Goal: Task Accomplishment & Management: Use online tool/utility

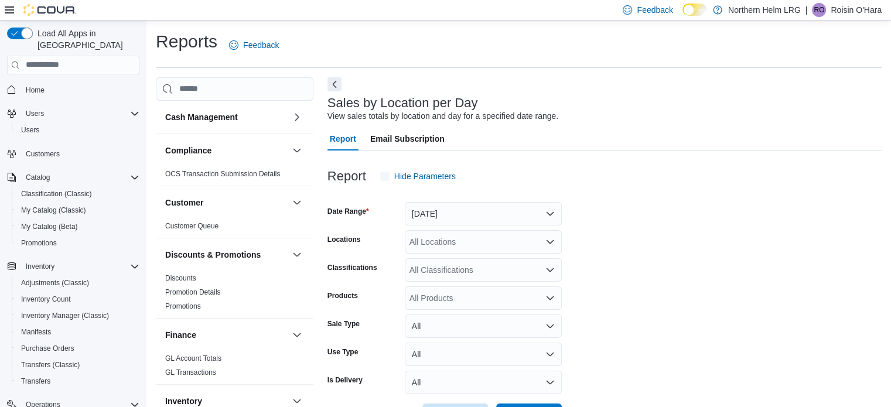
scroll to position [27, 0]
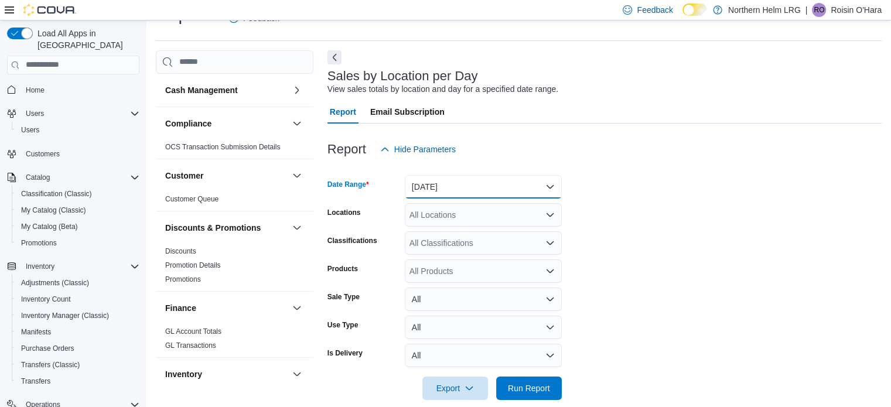
click at [469, 185] on button "[DATE]" at bounding box center [483, 186] width 157 height 23
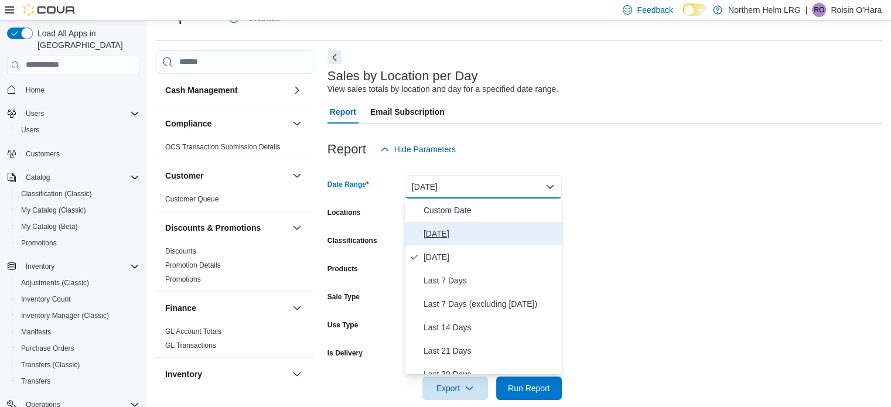
click at [436, 227] on span "[DATE]" at bounding box center [491, 234] width 134 height 14
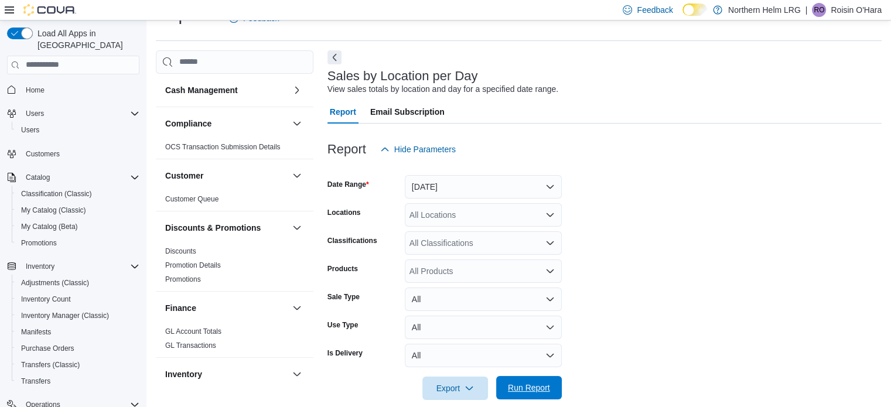
click at [534, 386] on span "Run Report" at bounding box center [529, 388] width 42 height 12
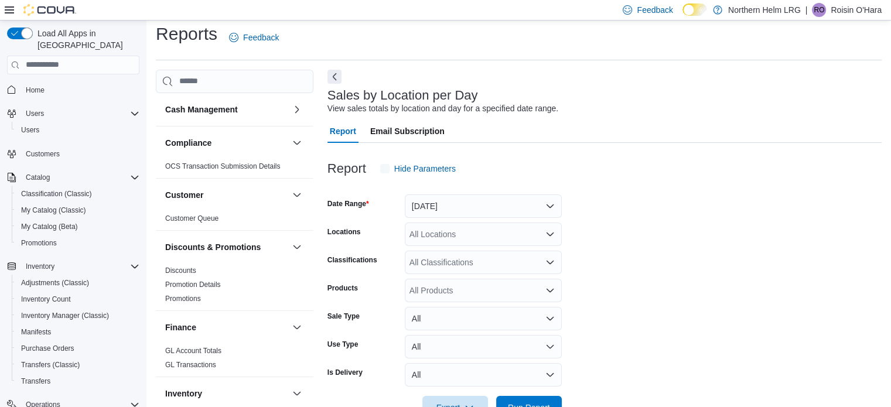
scroll to position [27, 0]
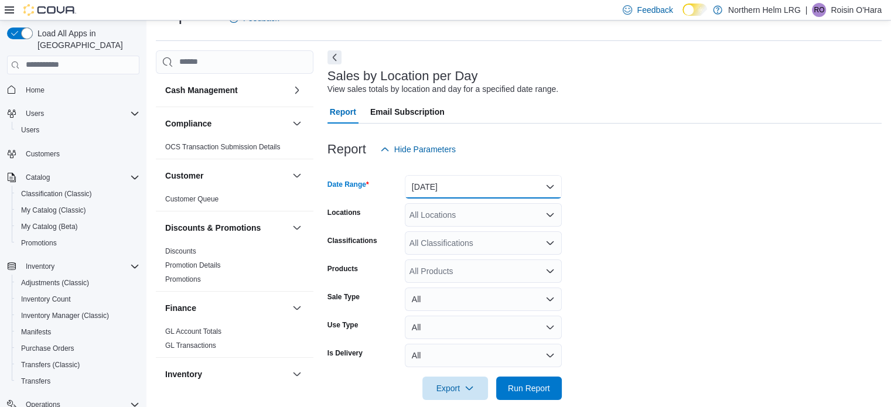
click at [456, 185] on button "[DATE]" at bounding box center [483, 186] width 157 height 23
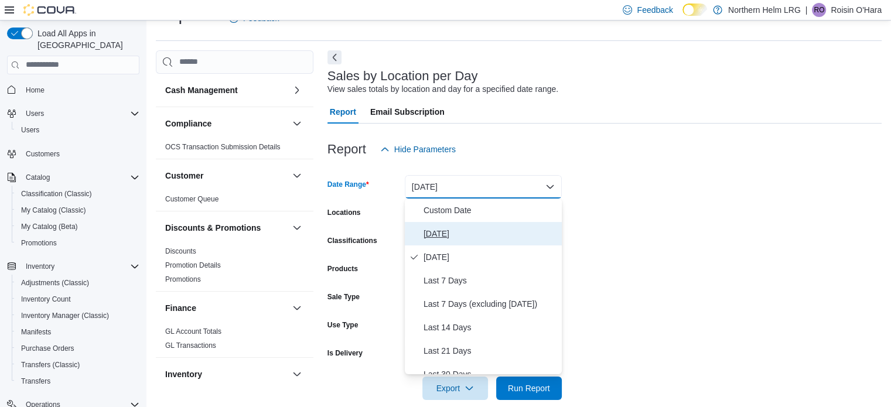
click at [431, 231] on span "[DATE]" at bounding box center [491, 234] width 134 height 14
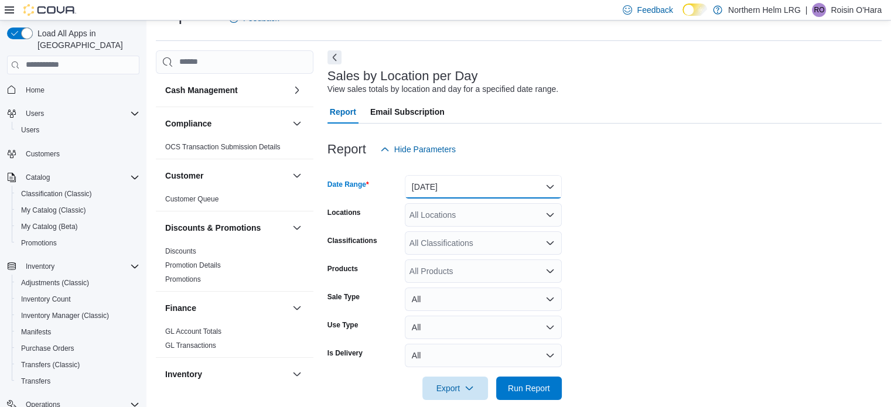
scroll to position [43, 0]
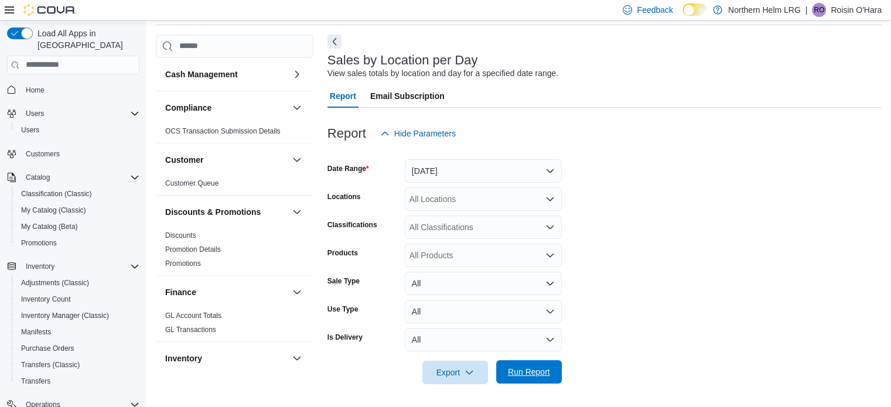
click at [538, 370] on span "Run Report" at bounding box center [529, 372] width 42 height 12
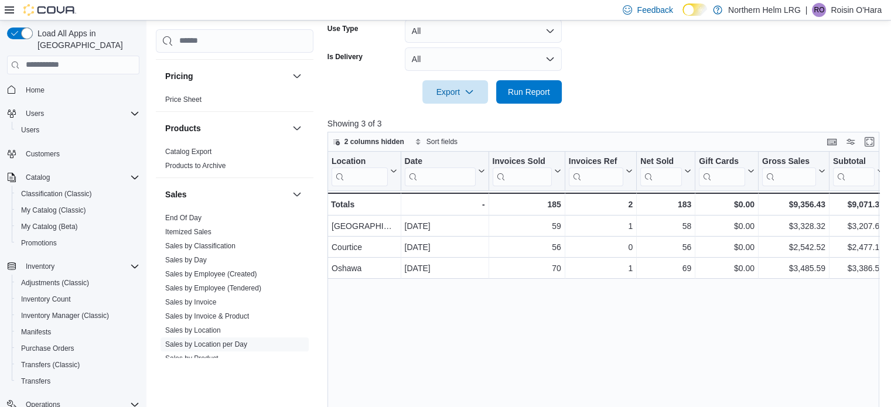
scroll to position [607, 0]
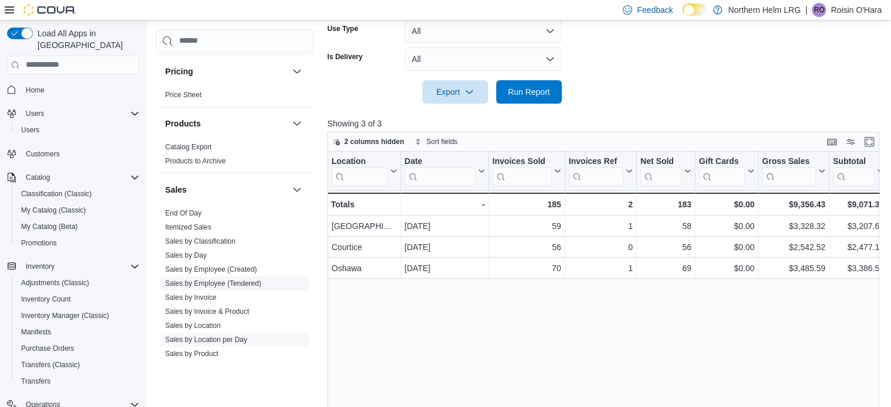
click at [241, 279] on link "Sales by Employee (Tendered)" at bounding box center [213, 283] width 96 height 8
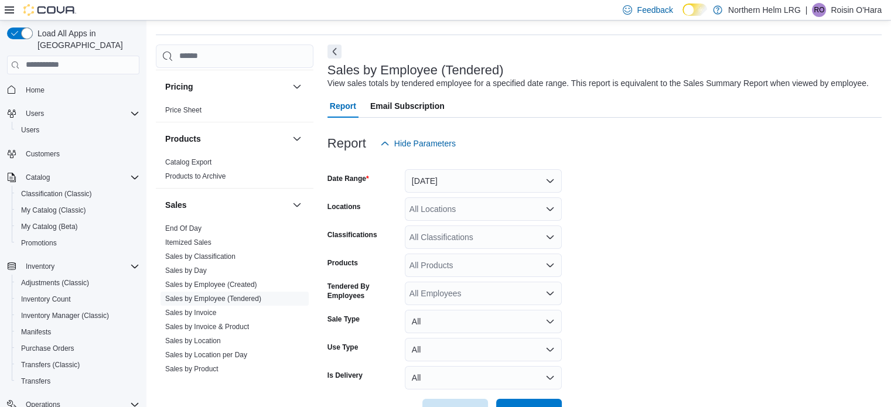
scroll to position [27, 0]
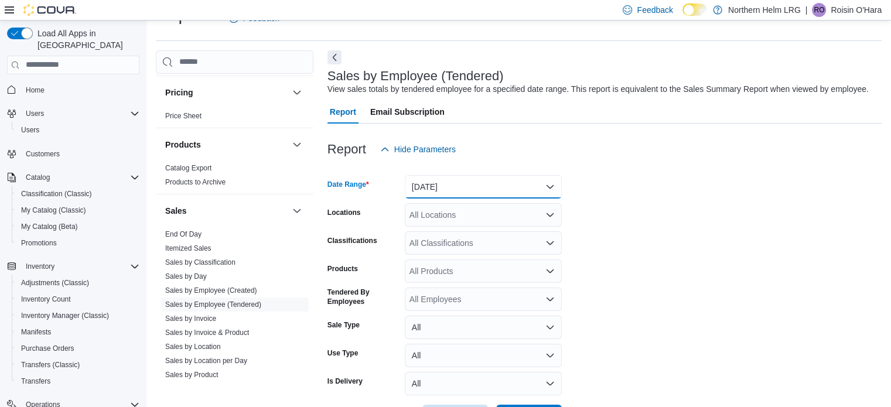
click at [439, 183] on button "[DATE]" at bounding box center [483, 186] width 157 height 23
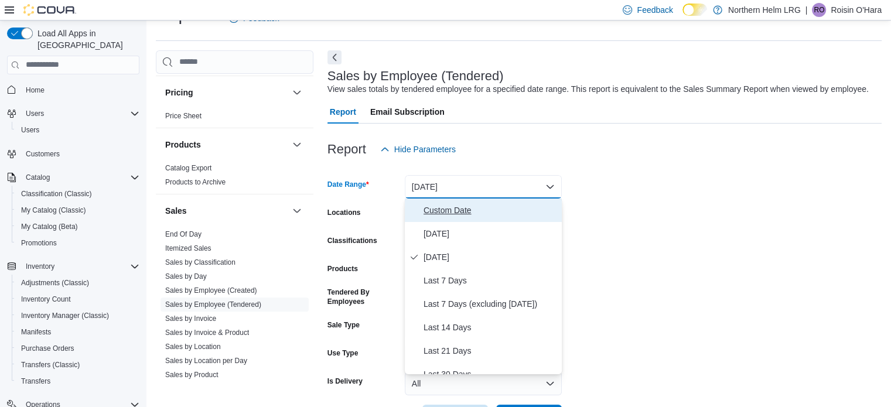
click at [438, 205] on span "Custom Date" at bounding box center [491, 210] width 134 height 14
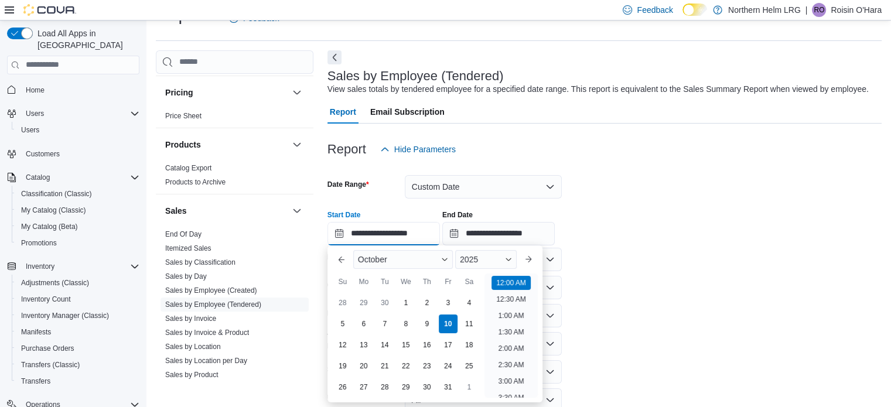
click at [412, 224] on input "**********" at bounding box center [383, 233] width 112 height 23
click at [512, 341] on li "12:00 PM" at bounding box center [511, 345] width 39 height 14
type input "**********"
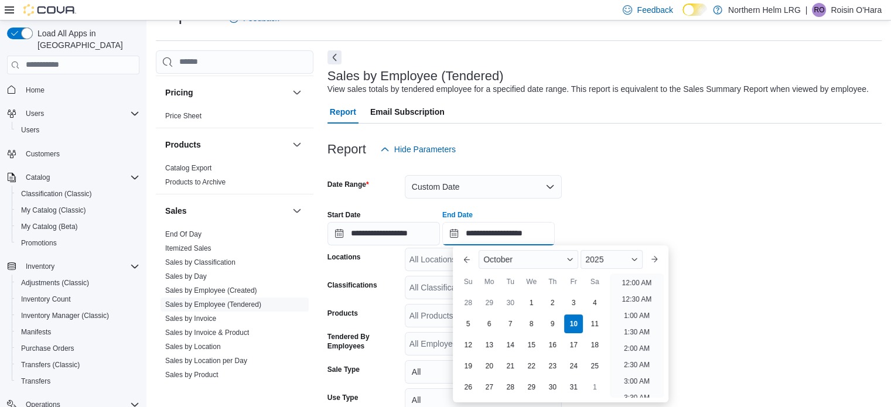
scroll to position [666, 0]
click at [524, 242] on input "**********" at bounding box center [498, 233] width 112 height 23
click at [633, 306] on li "2:00 PM" at bounding box center [637, 304] width 36 height 14
type input "**********"
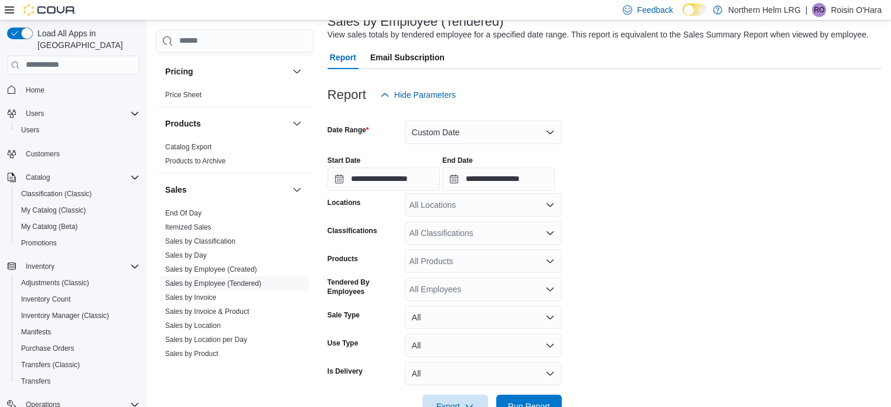
scroll to position [115, 0]
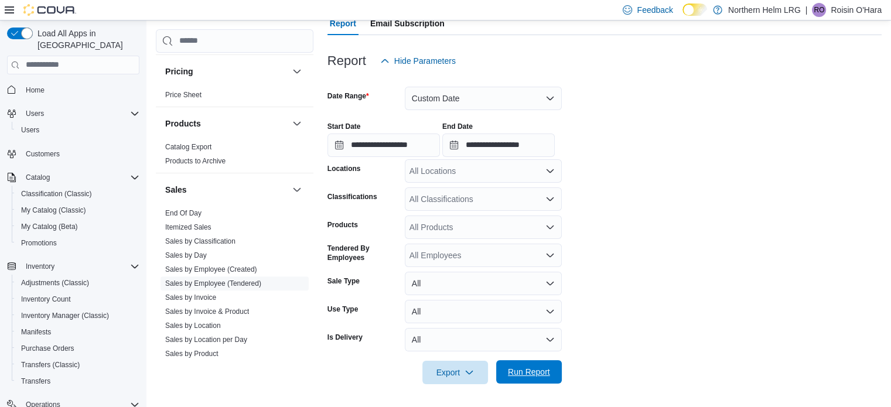
click at [526, 379] on span "Run Report" at bounding box center [529, 371] width 52 height 23
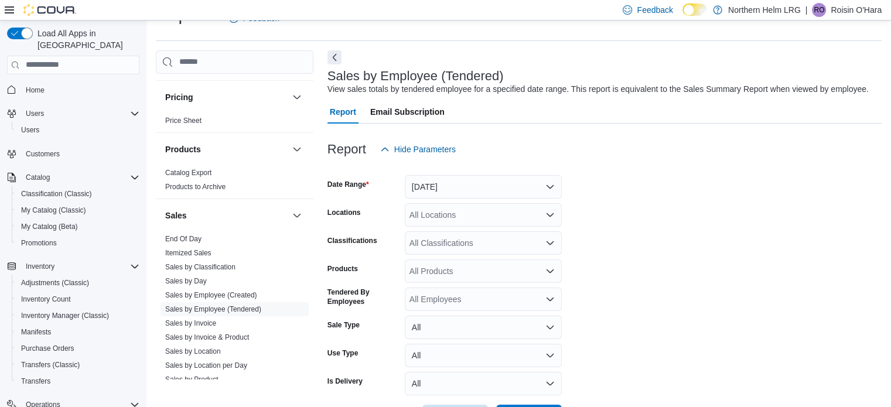
scroll to position [734, 0]
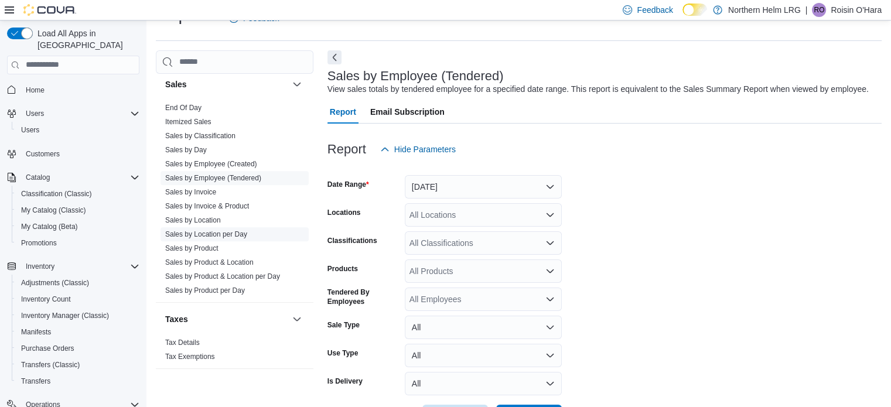
click at [220, 235] on link "Sales by Location per Day" at bounding box center [206, 234] width 82 height 8
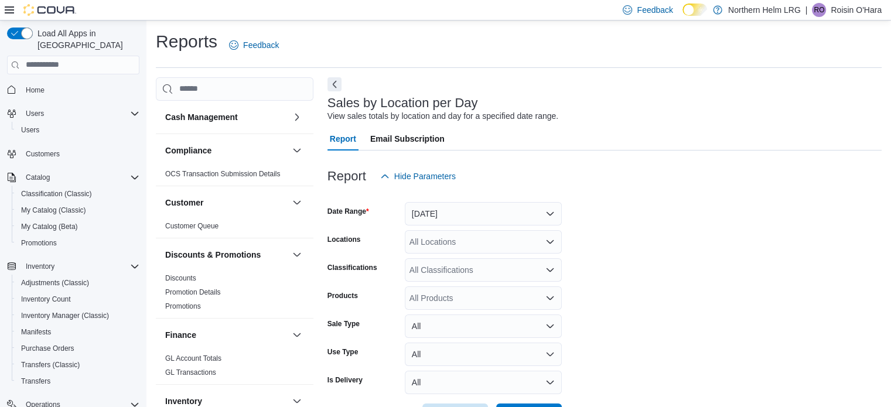
scroll to position [42, 0]
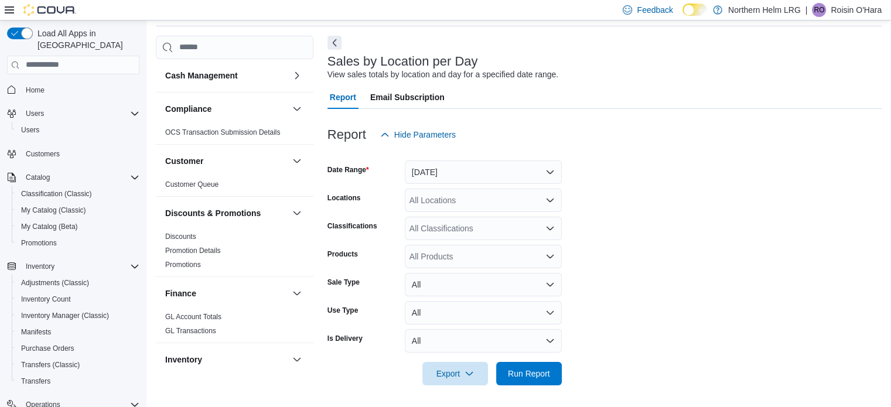
click at [459, 185] on form "Date Range [DATE] Locations All Locations Classifications All Classifications P…" at bounding box center [604, 265] width 554 height 239
click at [458, 176] on button "[DATE]" at bounding box center [483, 172] width 157 height 23
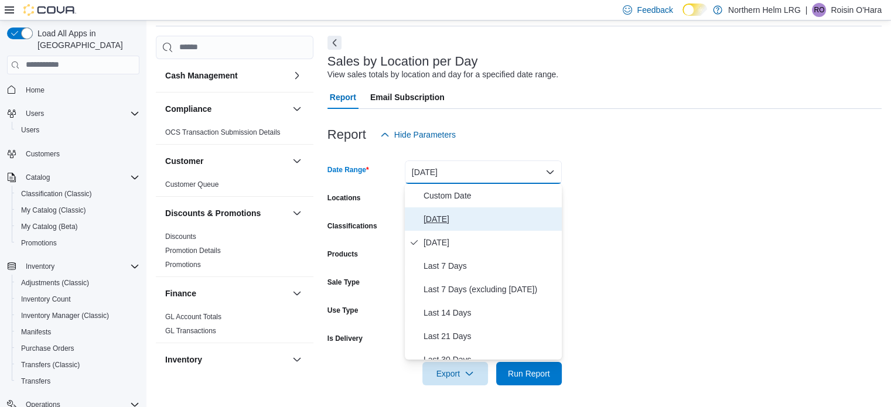
click at [439, 212] on span "[DATE]" at bounding box center [491, 219] width 134 height 14
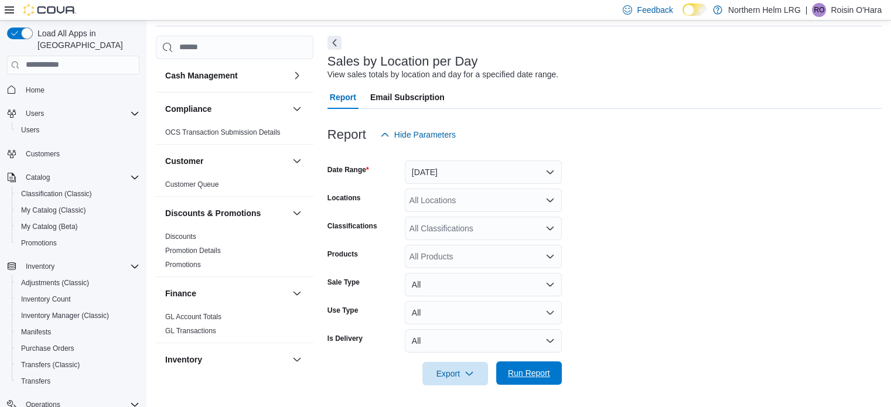
click at [523, 372] on span "Run Report" at bounding box center [529, 373] width 42 height 12
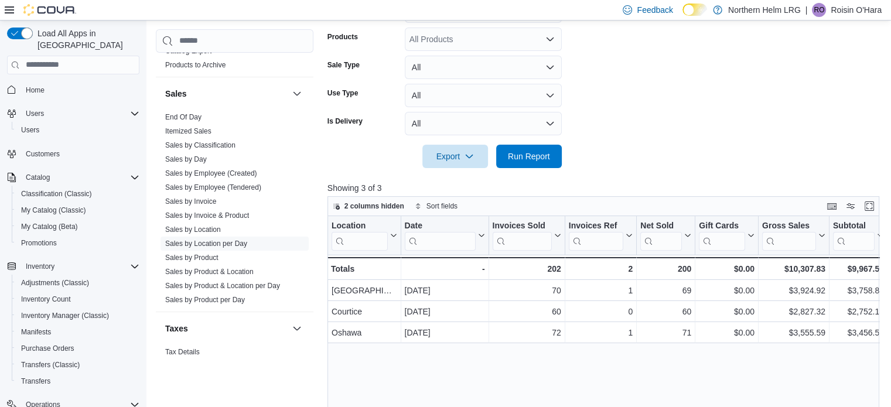
scroll to position [734, 0]
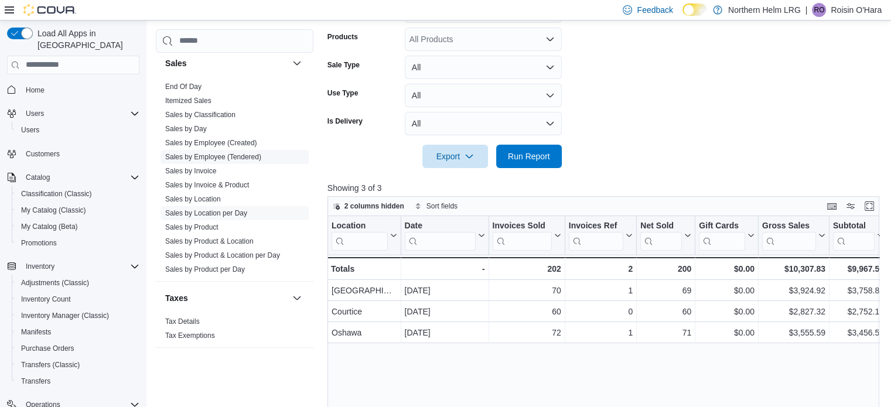
click at [253, 153] on link "Sales by Employee (Tendered)" at bounding box center [213, 157] width 96 height 8
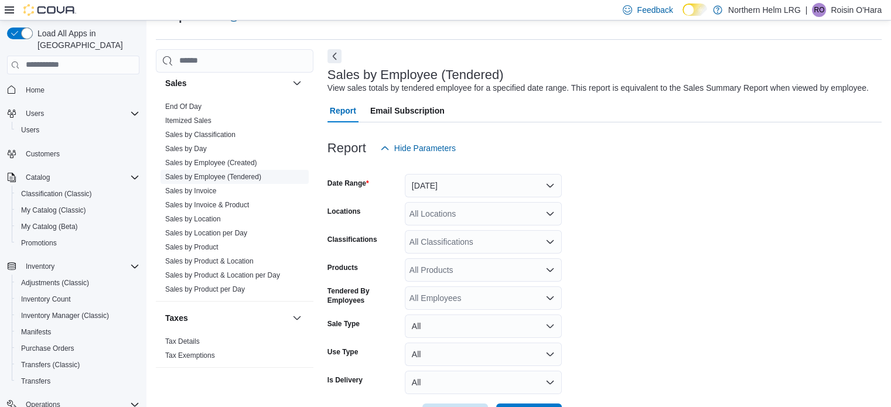
scroll to position [27, 0]
click at [450, 185] on button "[DATE]" at bounding box center [483, 186] width 157 height 23
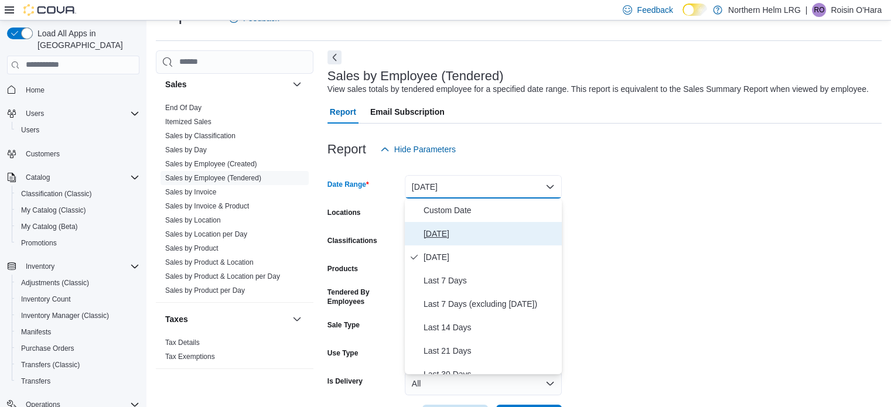
click at [427, 238] on span "[DATE]" at bounding box center [491, 234] width 134 height 14
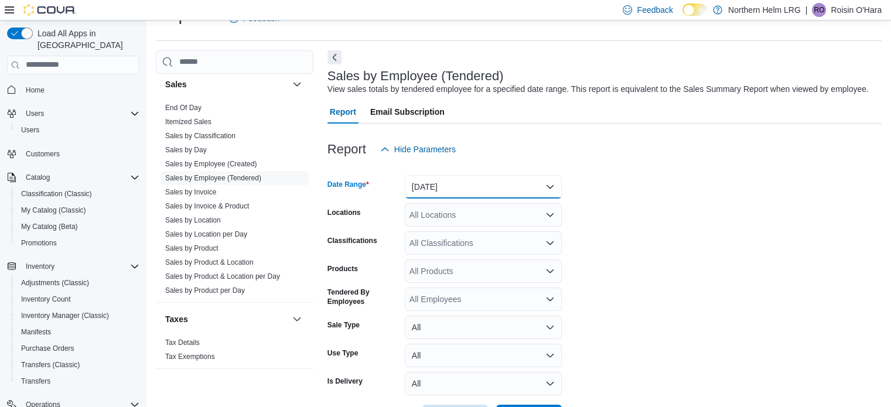
scroll to position [71, 0]
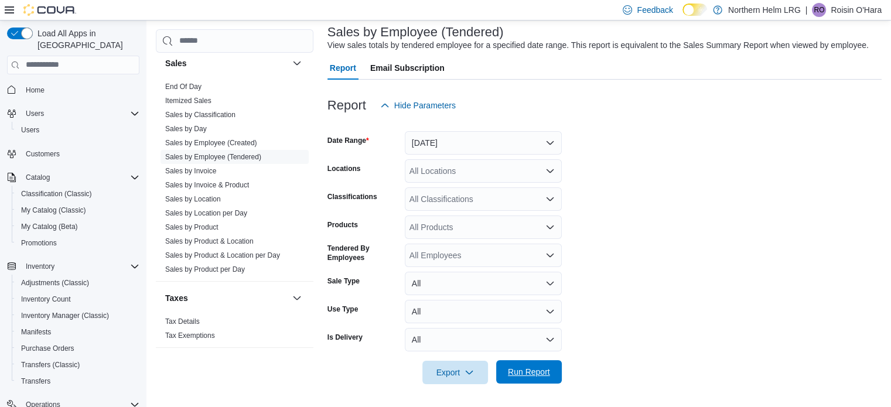
click at [529, 372] on span "Run Report" at bounding box center [529, 372] width 42 height 12
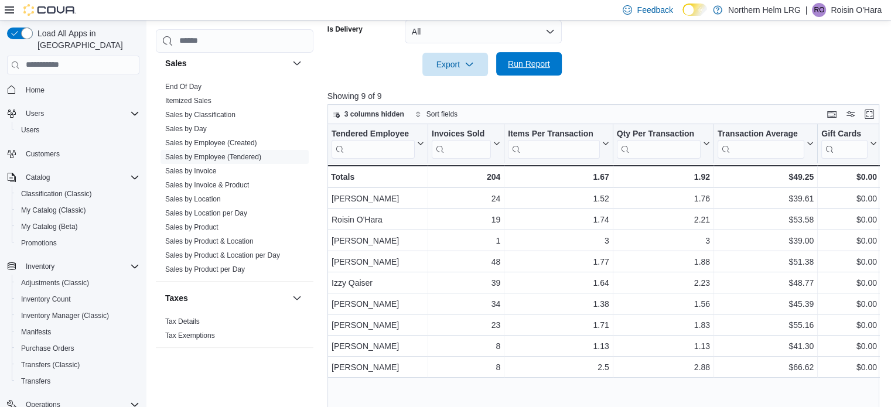
scroll to position [378, 0]
click at [523, 63] on span "Run Report" at bounding box center [529, 65] width 42 height 12
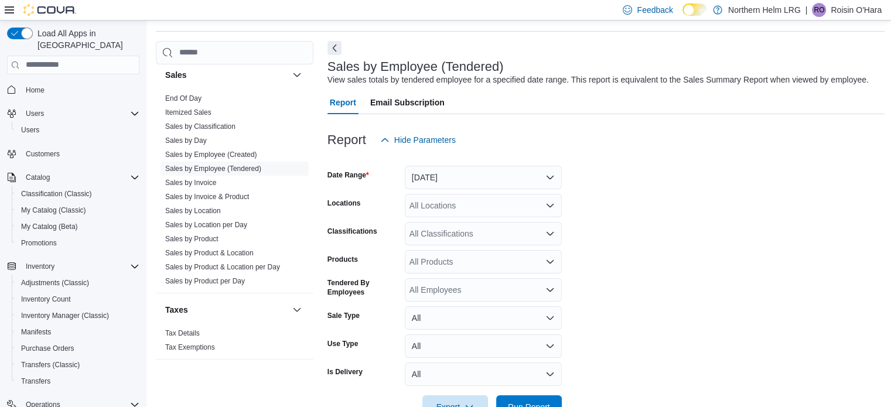
scroll to position [18, 0]
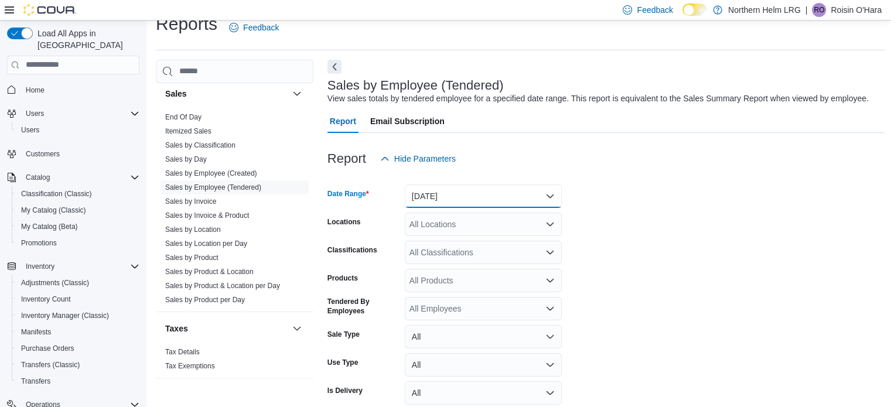
click at [430, 193] on button "[DATE]" at bounding box center [483, 196] width 157 height 23
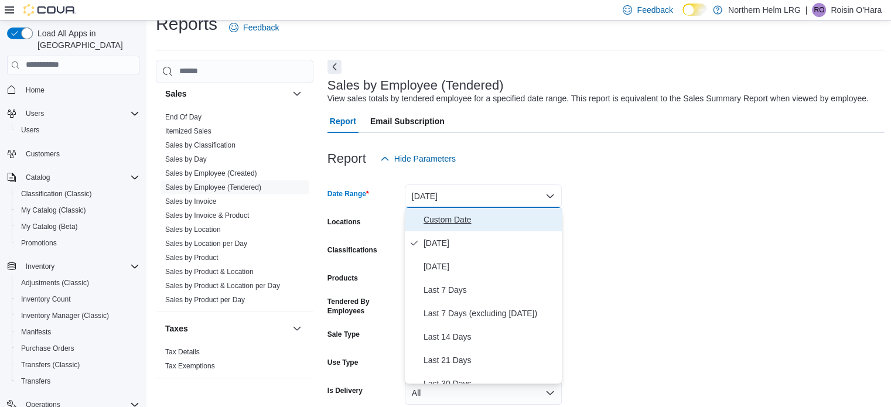
click at [438, 213] on span "Custom Date" at bounding box center [491, 220] width 134 height 14
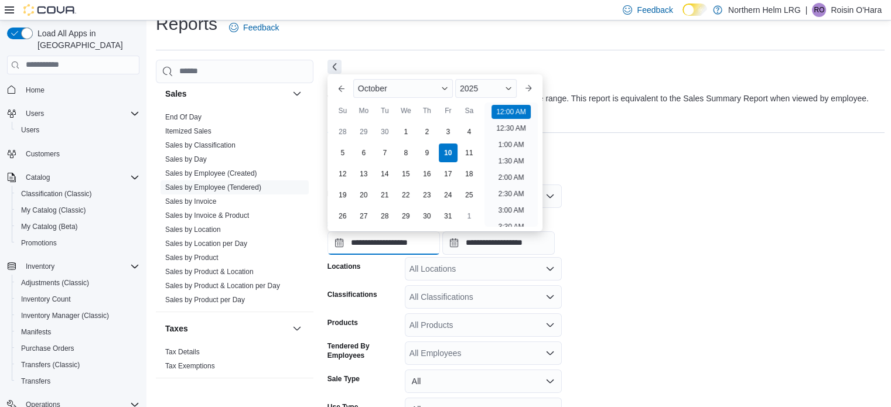
click at [414, 244] on input "**********" at bounding box center [383, 242] width 112 height 23
click at [361, 148] on div "6" at bounding box center [363, 152] width 21 height 21
type input "**********"
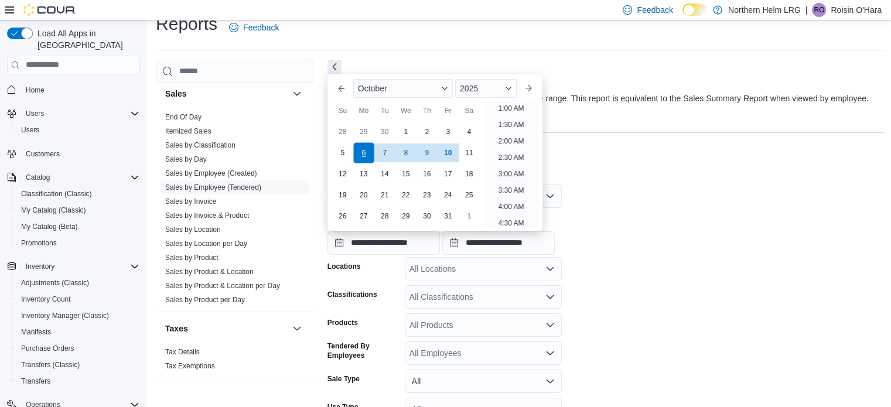
scroll to position [2, 0]
click at [608, 212] on div "**********" at bounding box center [606, 232] width 558 height 45
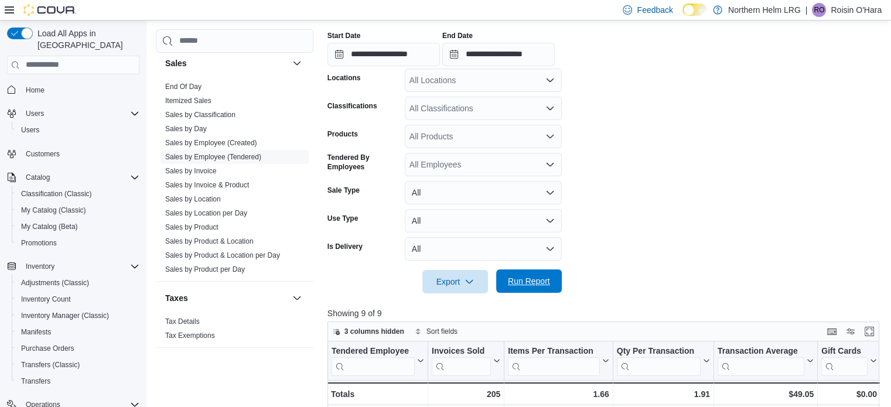
scroll to position [209, 0]
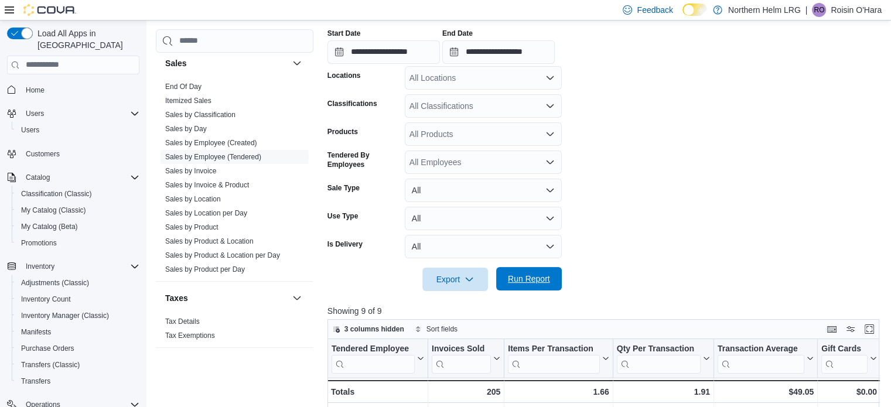
click at [535, 268] on div "Export Run Report" at bounding box center [444, 279] width 234 height 23
click at [534, 274] on span "Run Report" at bounding box center [529, 279] width 42 height 12
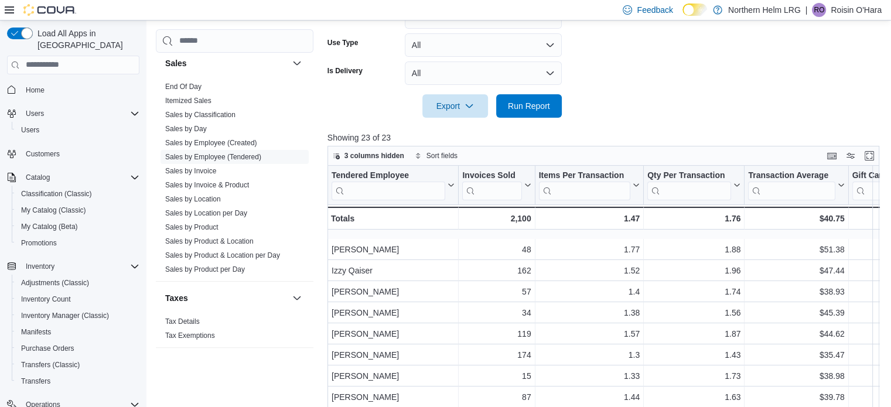
scroll to position [249, 0]
